Goal: Obtain resource: Download file/media

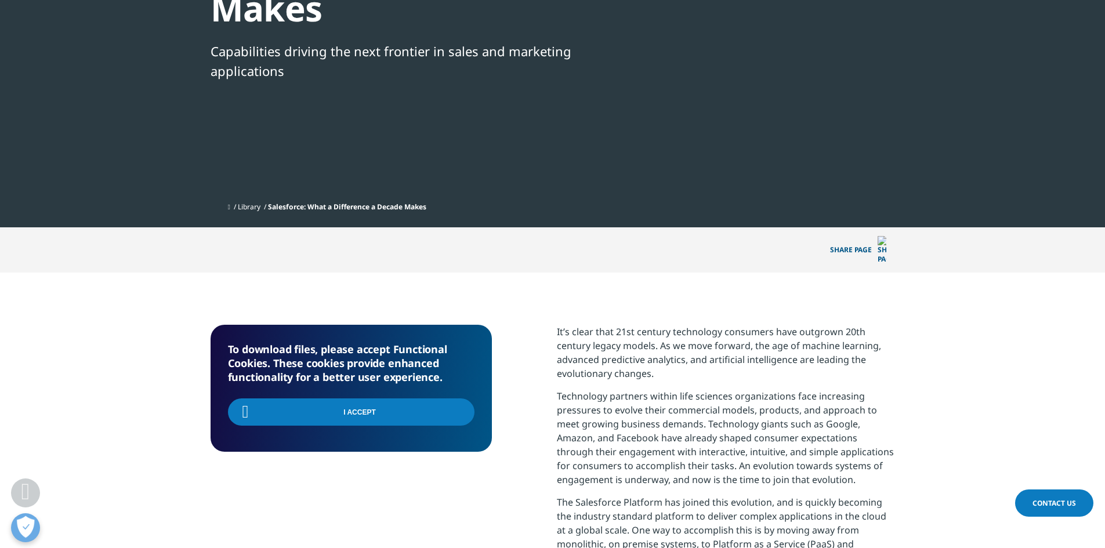
scroll to position [516, 684]
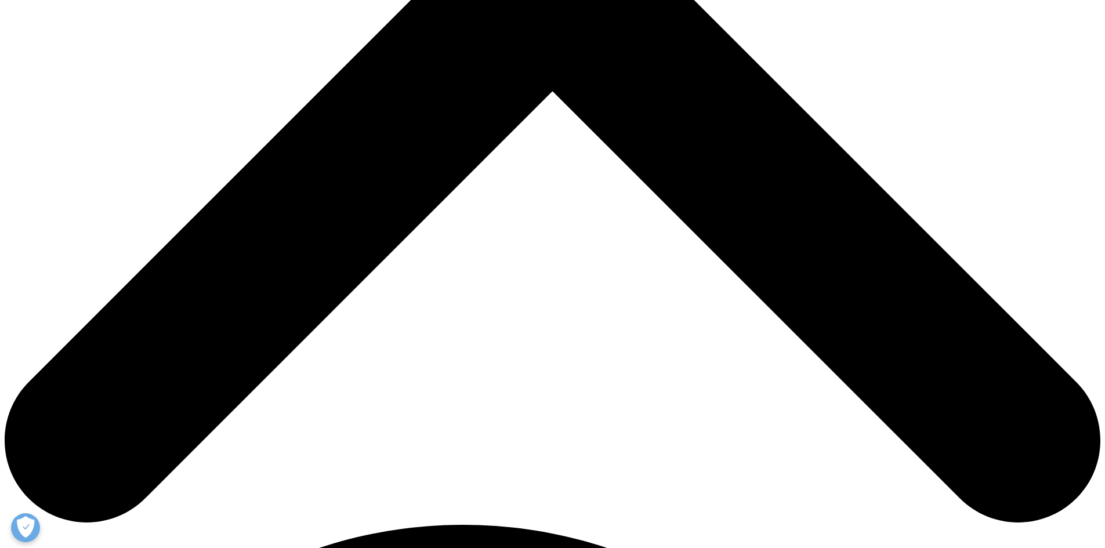
scroll to position [696, 0]
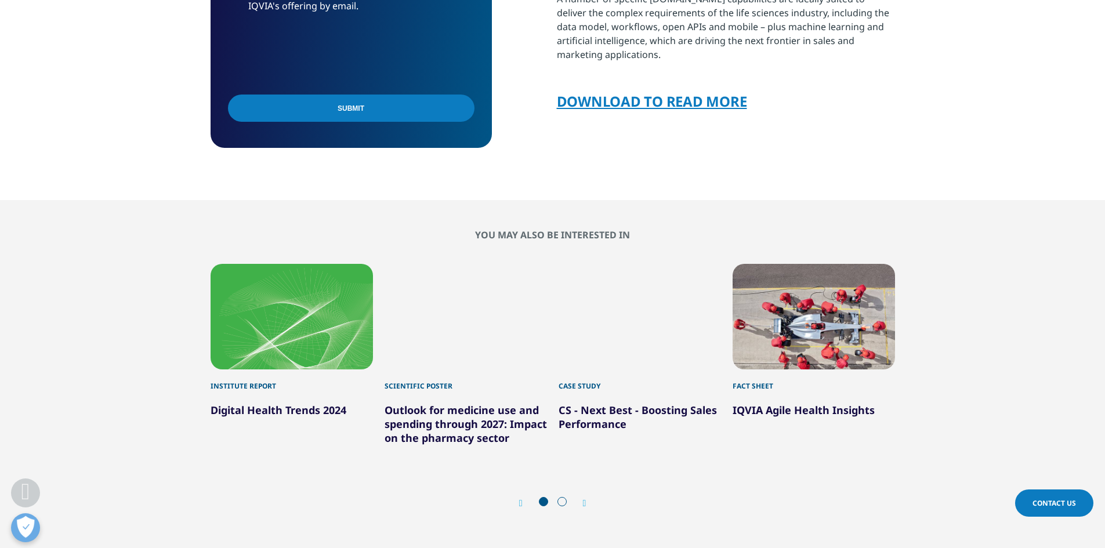
scroll to position [928, 0]
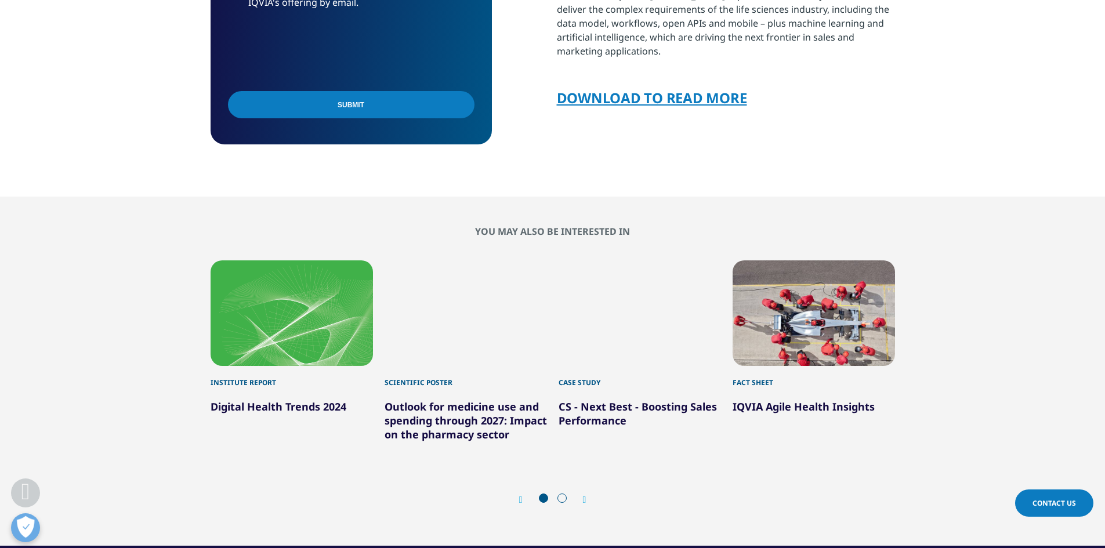
click at [723, 88] on link "DOWNLOAD TO READ MORE" at bounding box center [652, 97] width 190 height 19
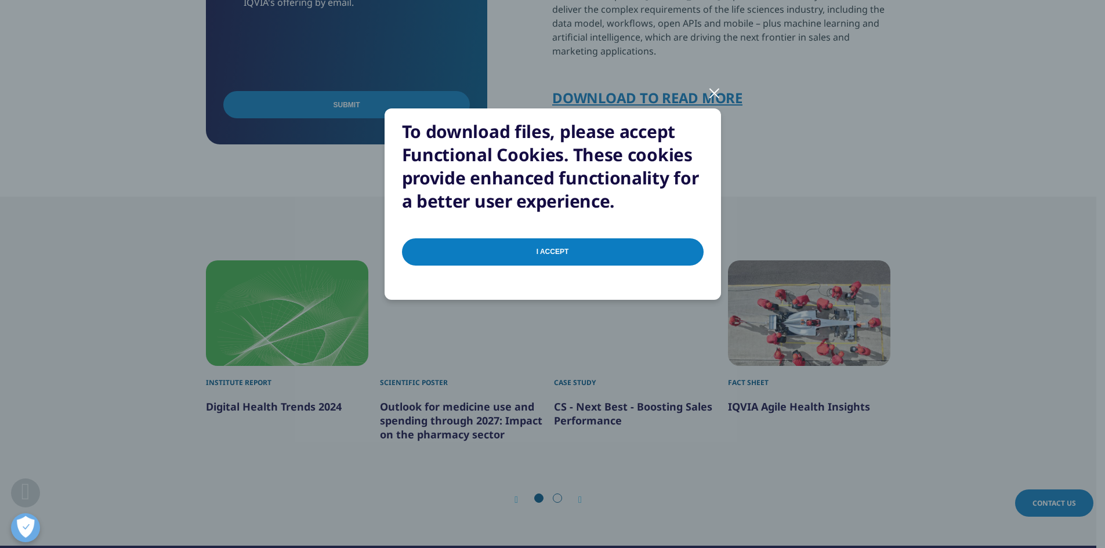
click at [592, 252] on input "I Accept" at bounding box center [553, 251] width 302 height 27
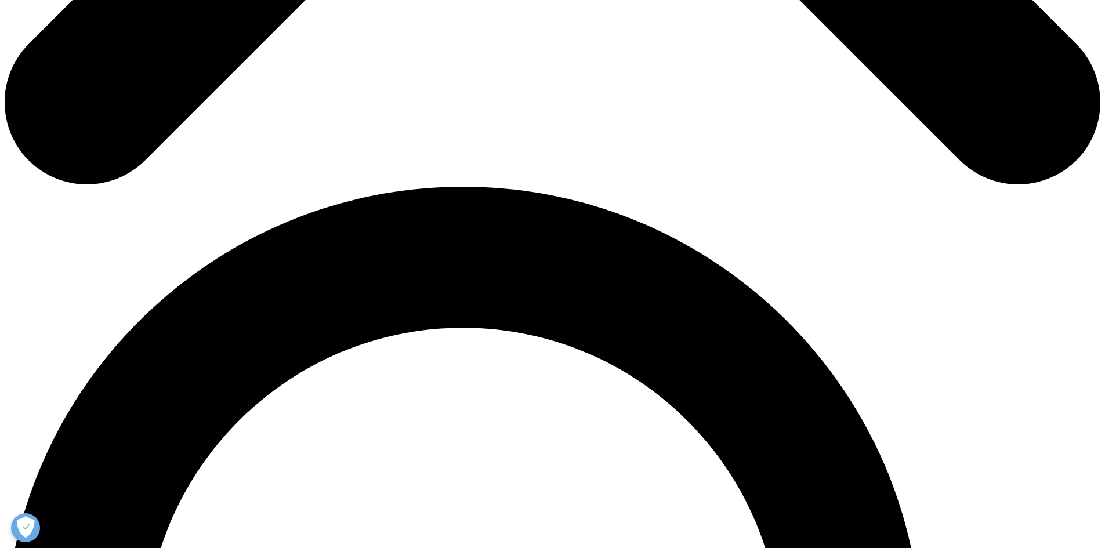
scroll to position [516, 684]
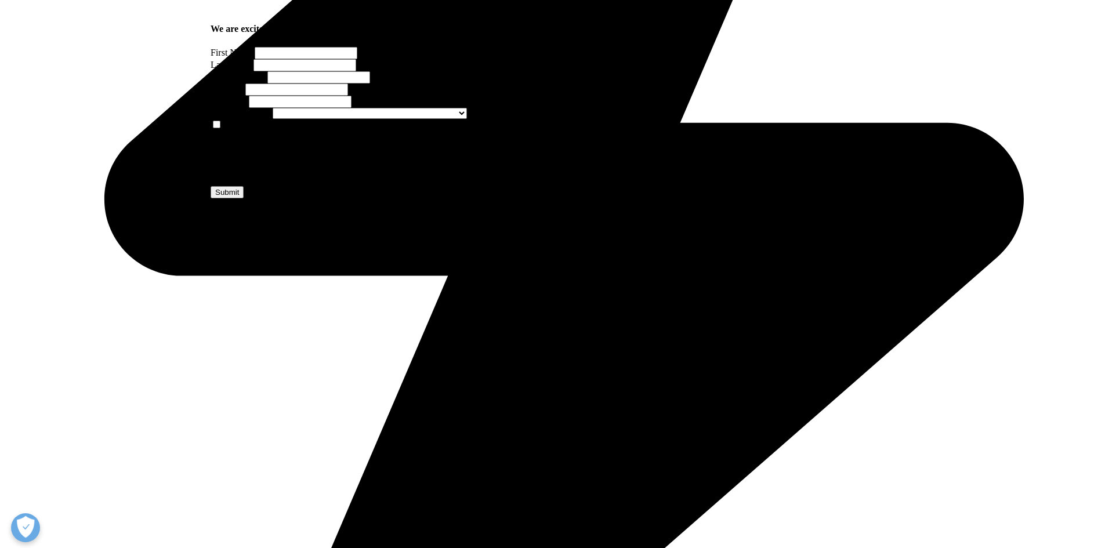
scroll to position [696, 0]
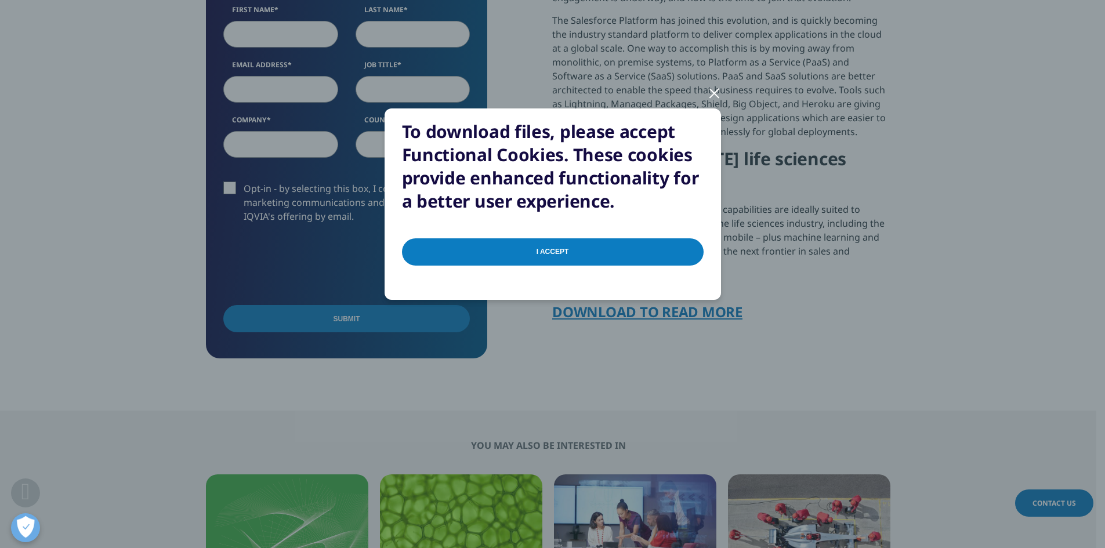
click at [711, 91] on div at bounding box center [714, 93] width 13 height 32
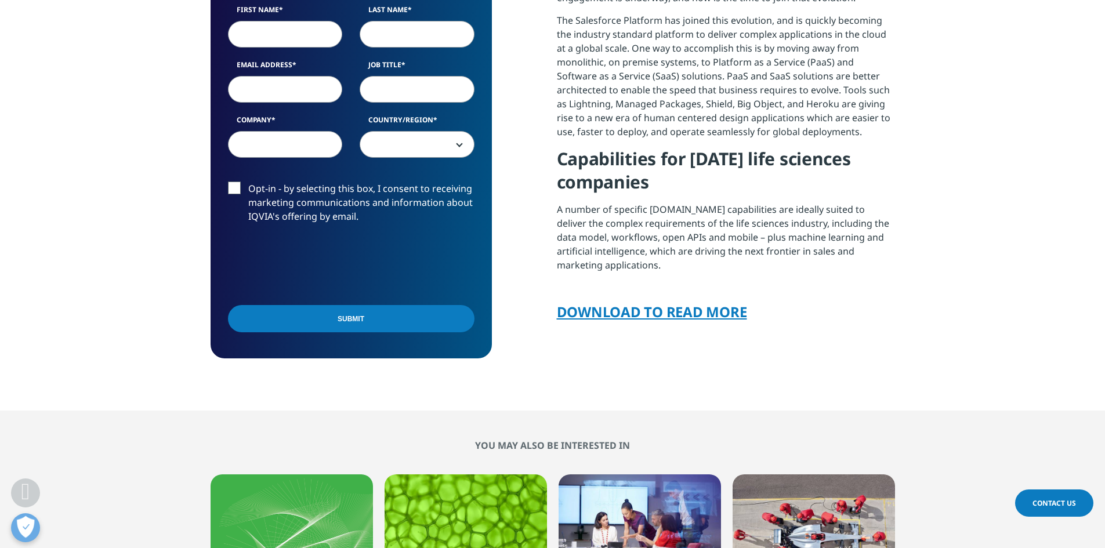
click at [549, 226] on div "We are excited to share our latest thinking with you. First Name Last Name Emai…" at bounding box center [553, 101] width 684 height 516
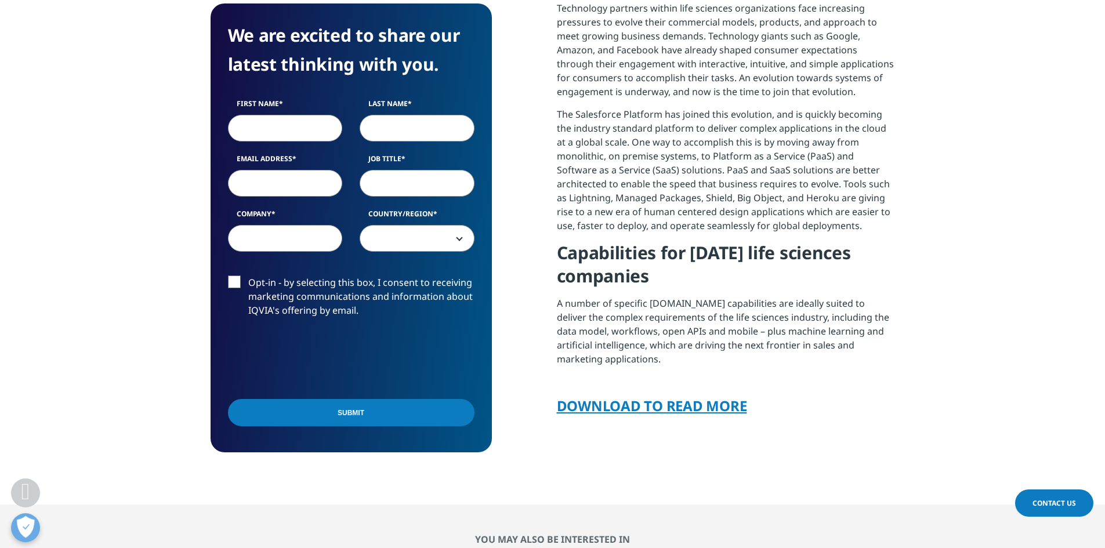
scroll to position [696, 0]
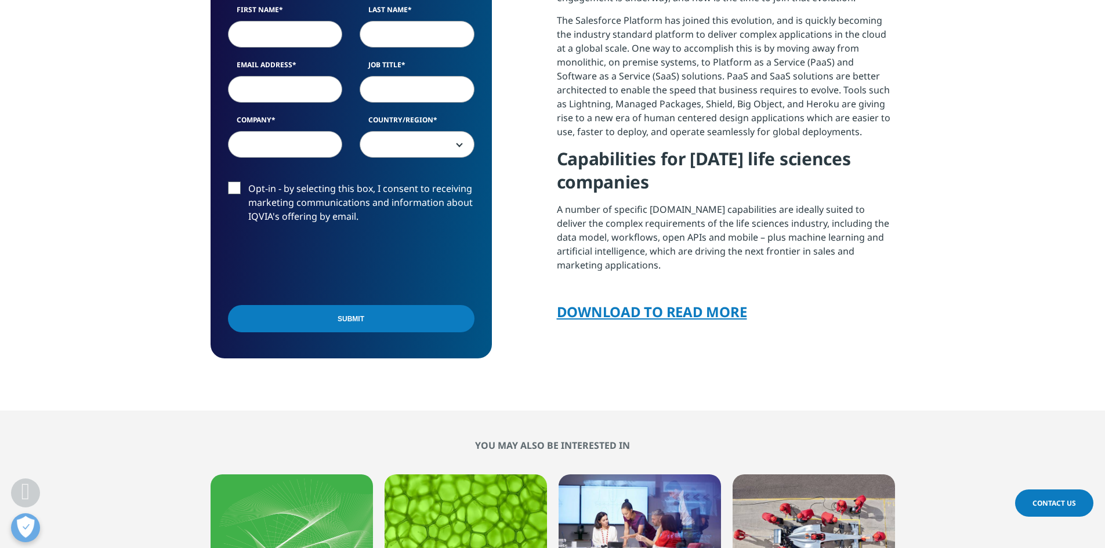
click at [590, 317] on link "DOWNLOAD TO READ MORE" at bounding box center [652, 311] width 190 height 19
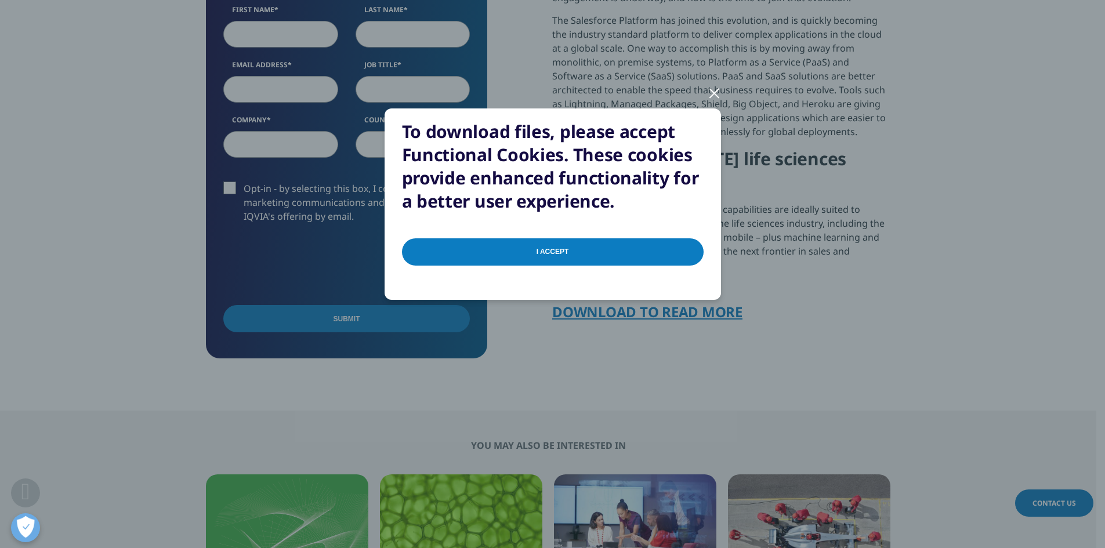
click at [671, 245] on input "I Accept" at bounding box center [553, 251] width 302 height 27
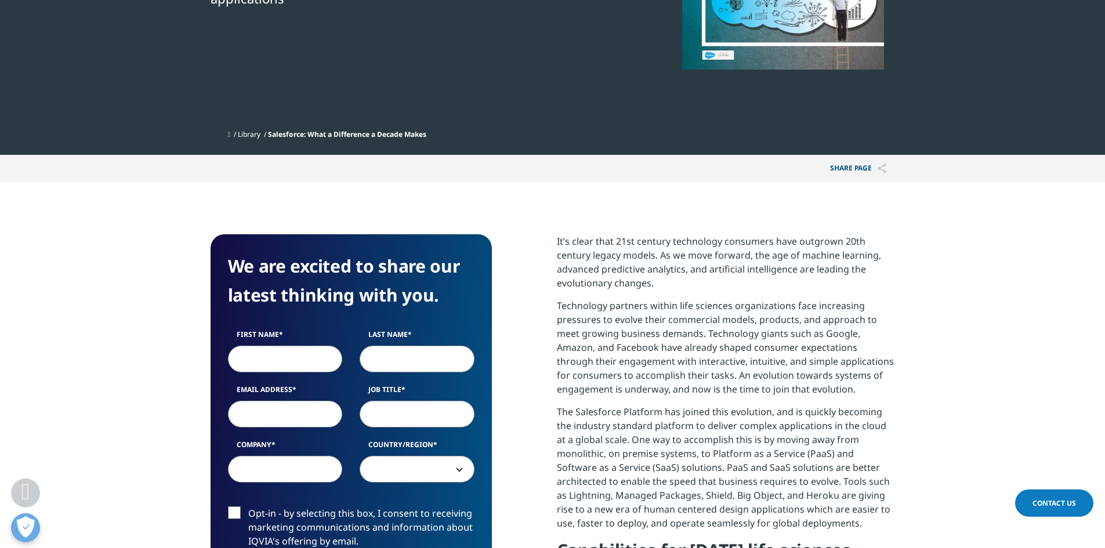
scroll to position [174, 0]
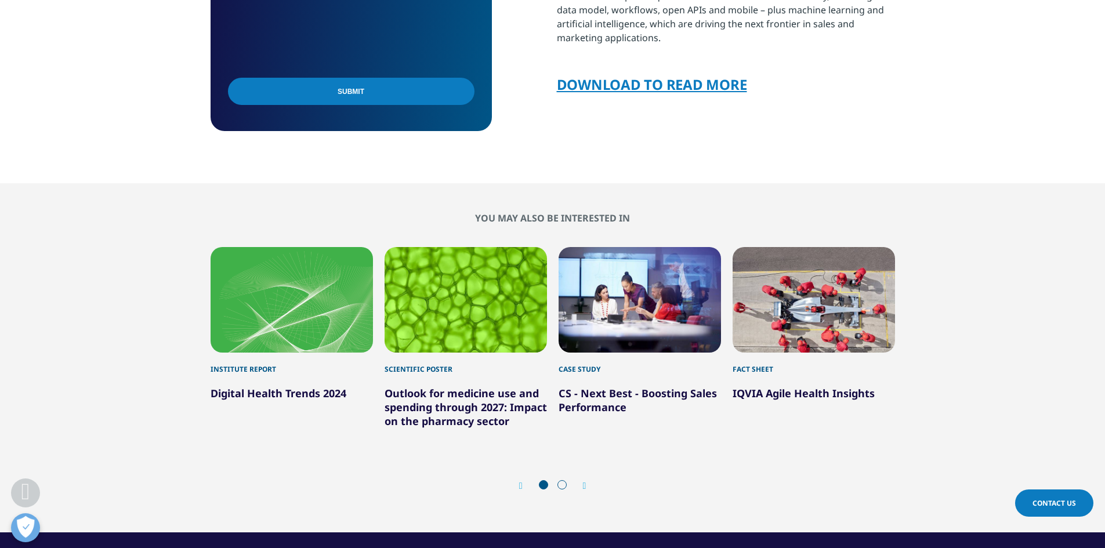
scroll to position [928, 0]
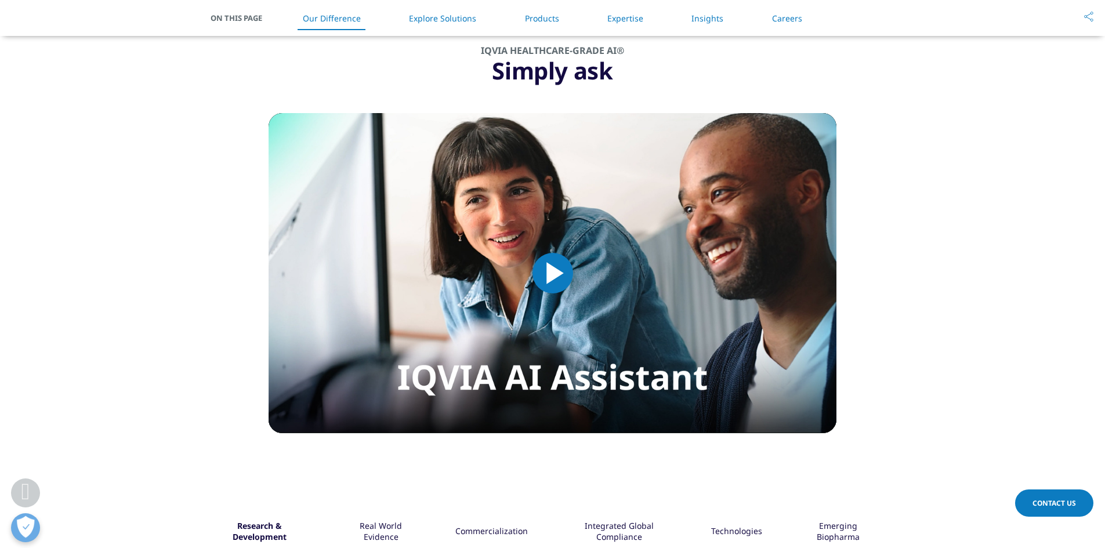
scroll to position [986, 0]
